Goal: Information Seeking & Learning: Learn about a topic

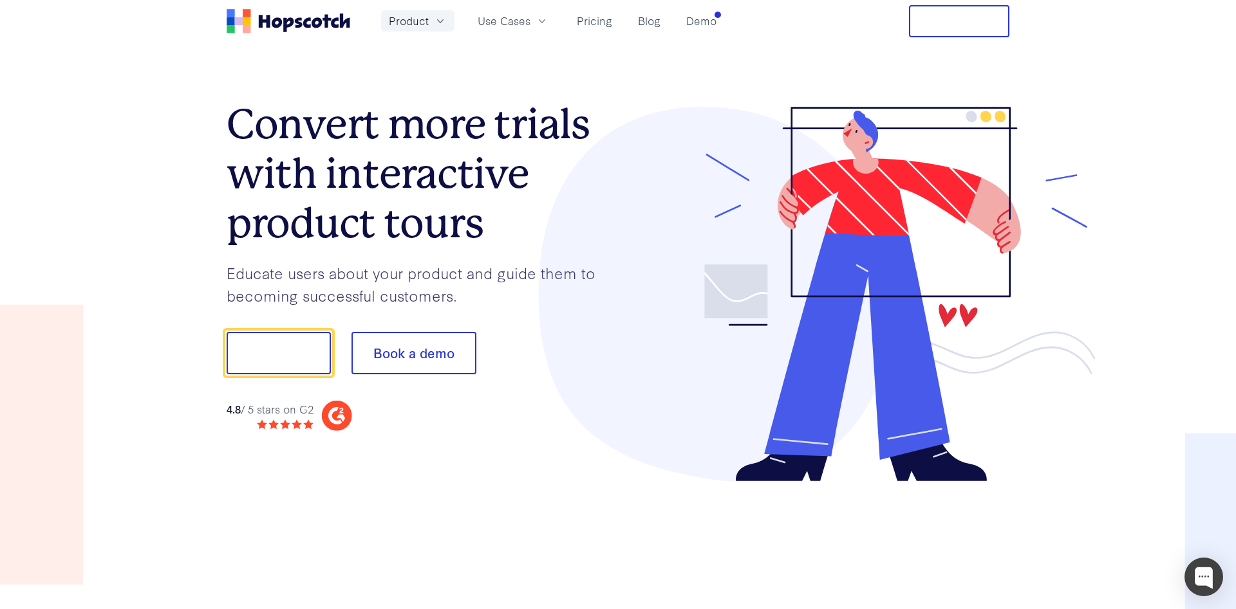
click at [432, 21] on button "Product" at bounding box center [417, 20] width 73 height 21
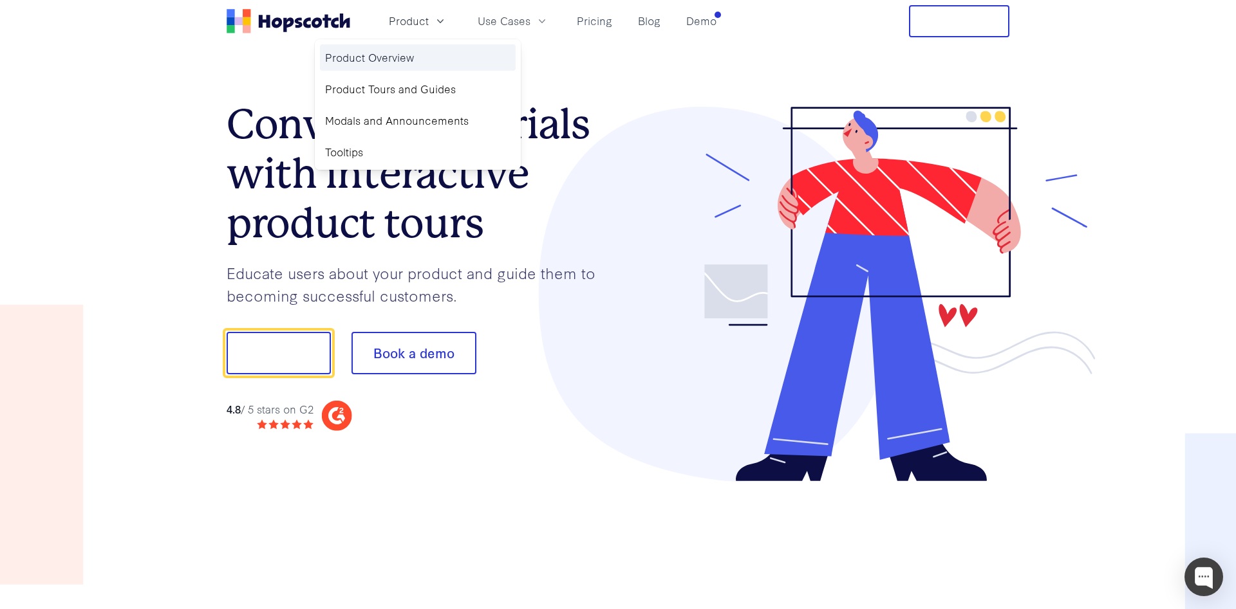
click at [405, 56] on link "Product Overview" at bounding box center [418, 57] width 196 height 26
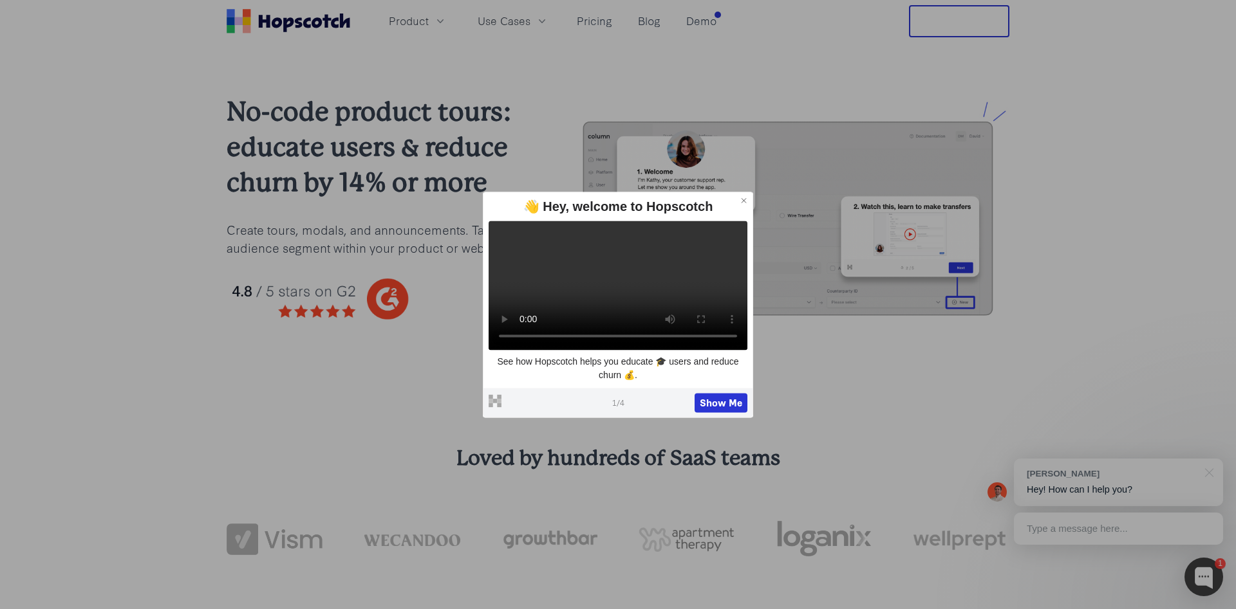
click at [745, 196] on icon at bounding box center [743, 200] width 9 height 9
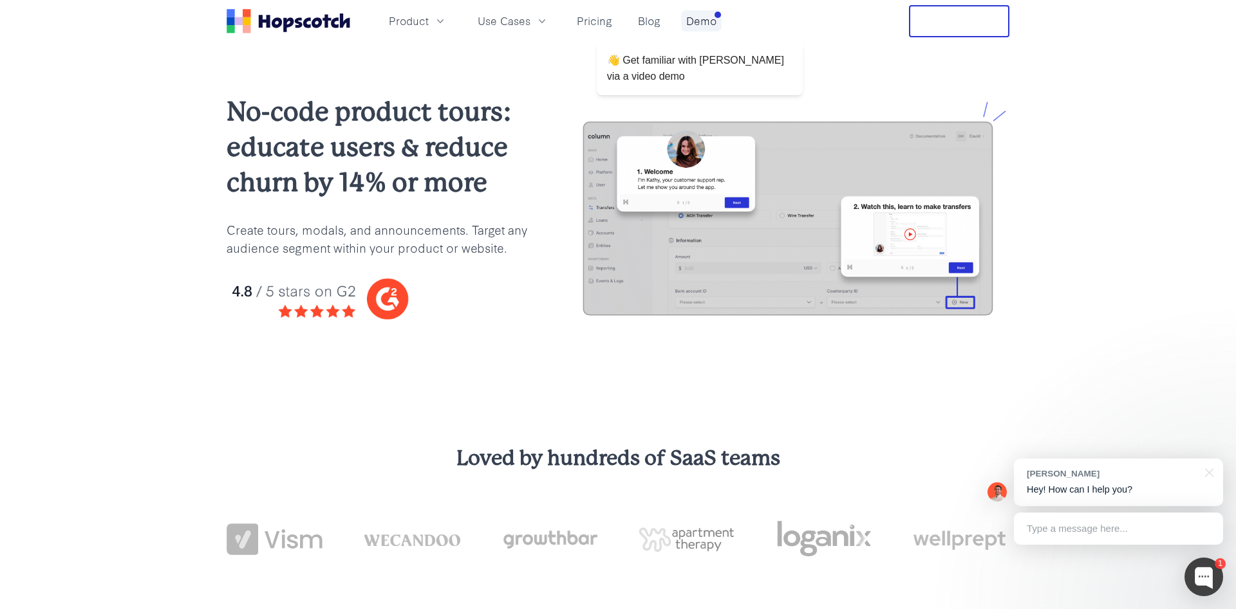
click at [692, 17] on link "Demo" at bounding box center [701, 20] width 41 height 21
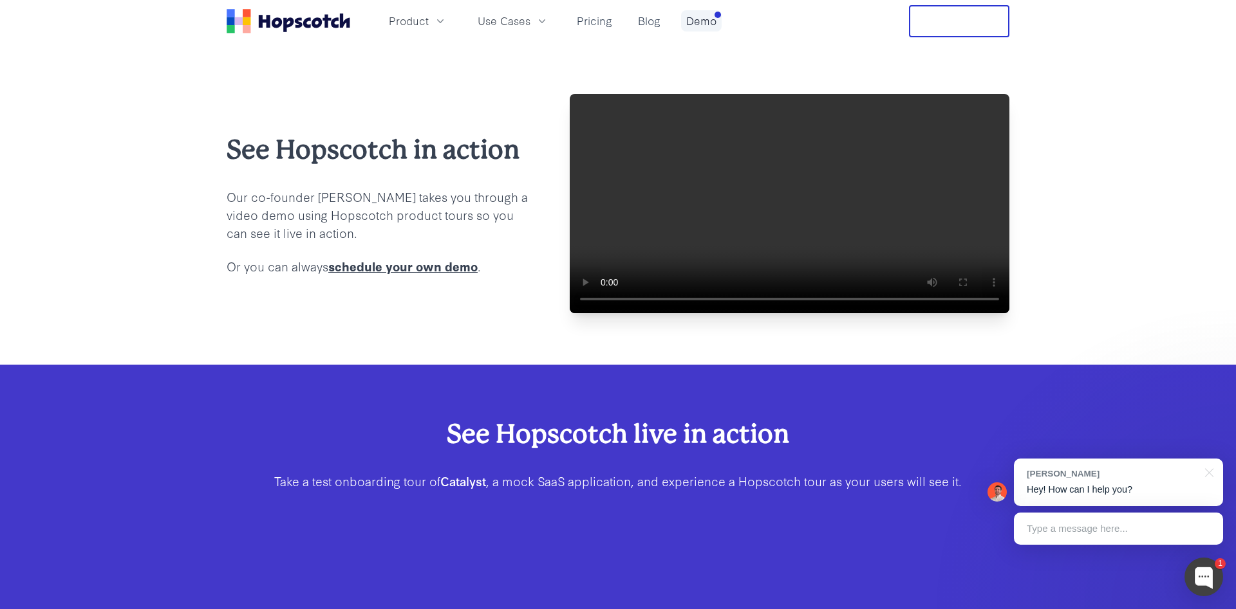
click at [698, 21] on link "Demo" at bounding box center [701, 20] width 41 height 21
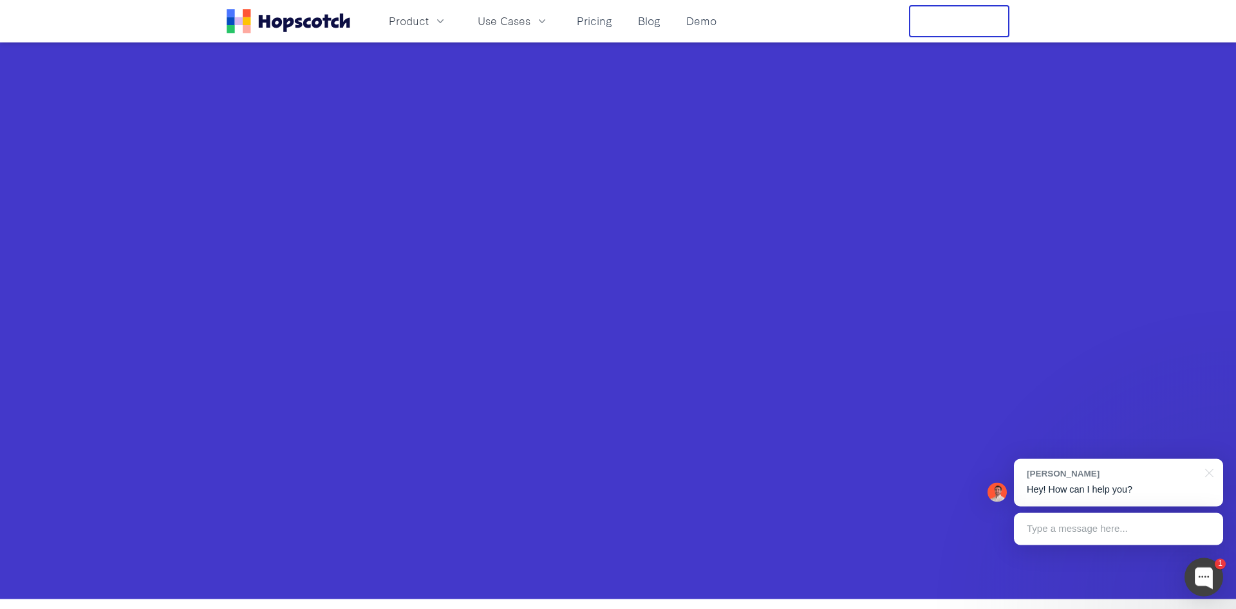
scroll to position [478, 0]
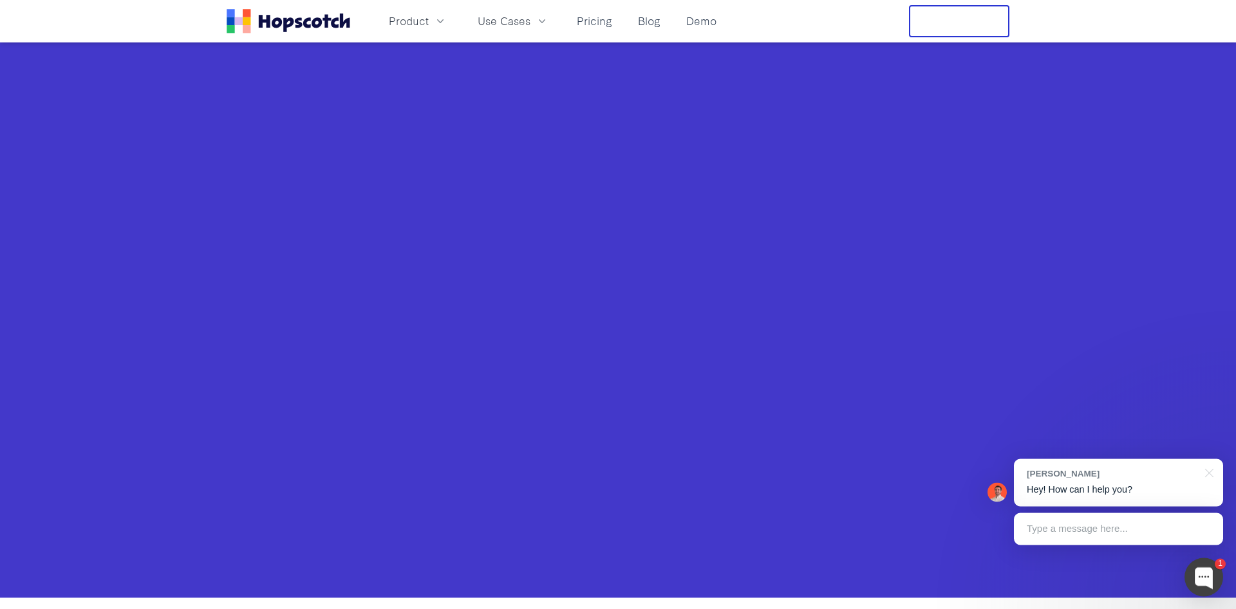
click at [201, 290] on div "See Hopscotch live in action Take a test onboarding tour of Catalyst , a mock S…" at bounding box center [618, 242] width 1236 height 711
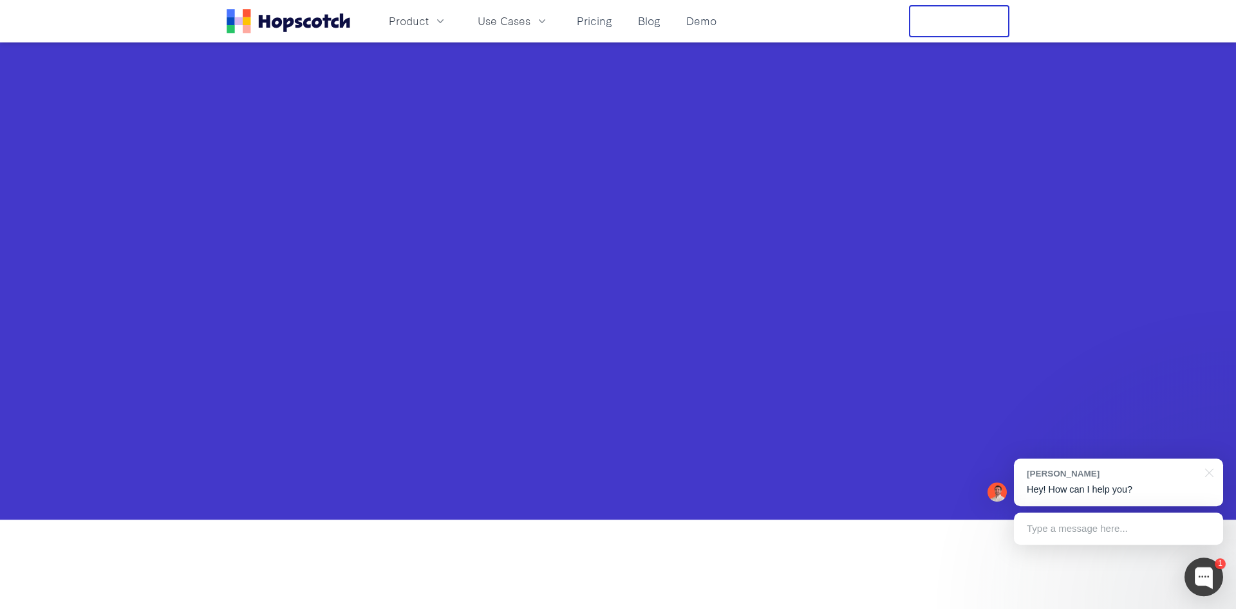
scroll to position [557, 0]
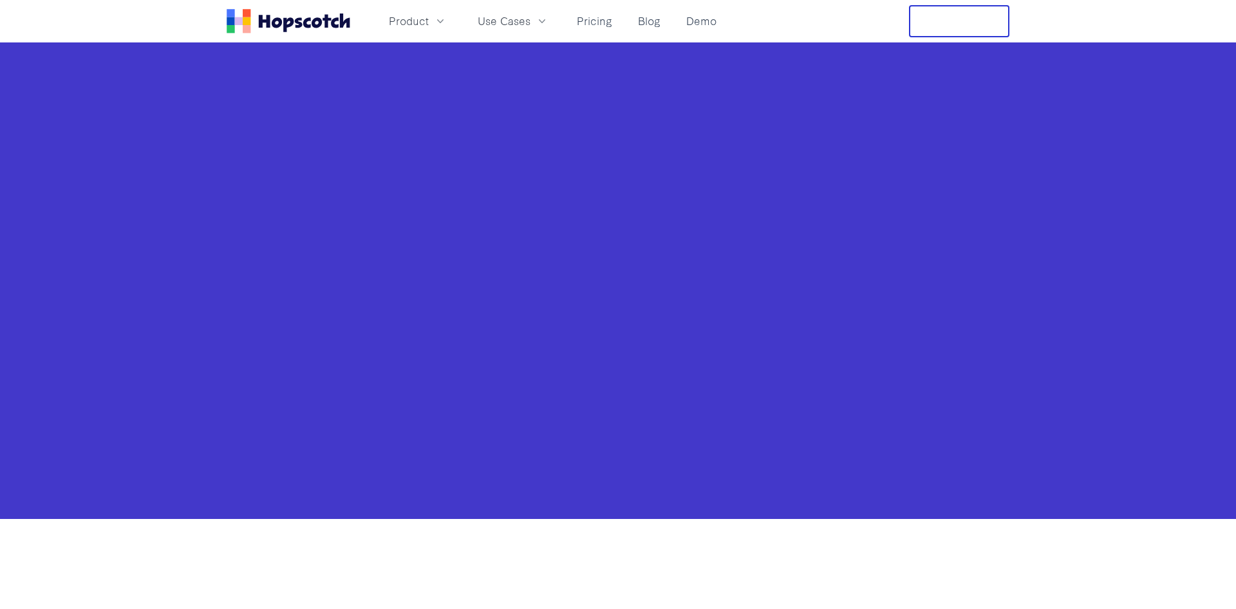
scroll to position [556, 0]
